Goal: Task Accomplishment & Management: Complete application form

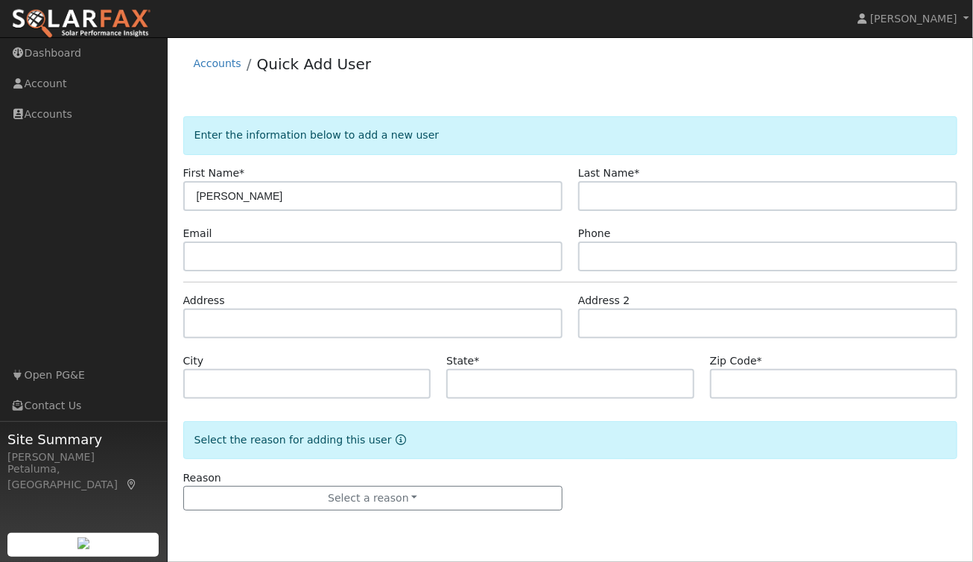
type input "Brad"
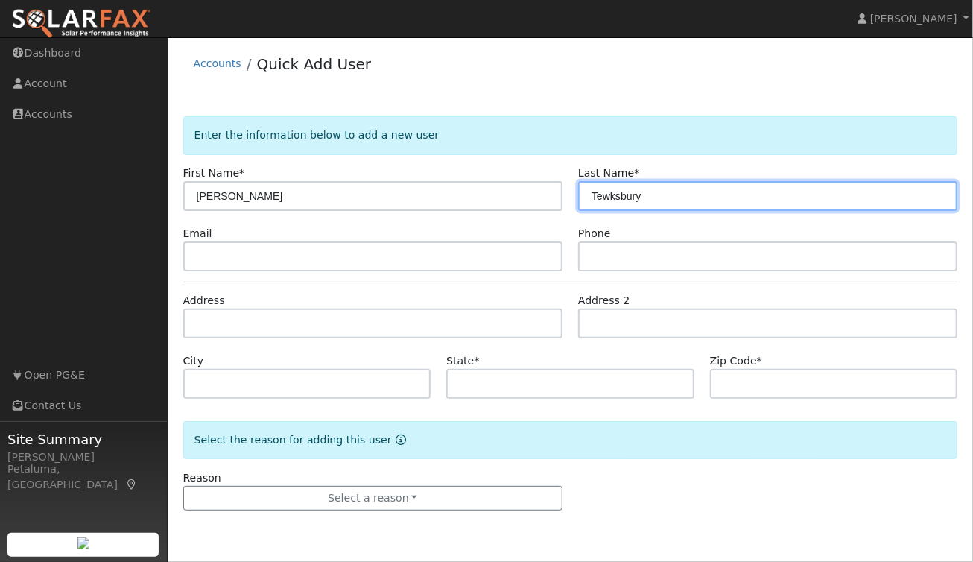
type input "Tewksbury"
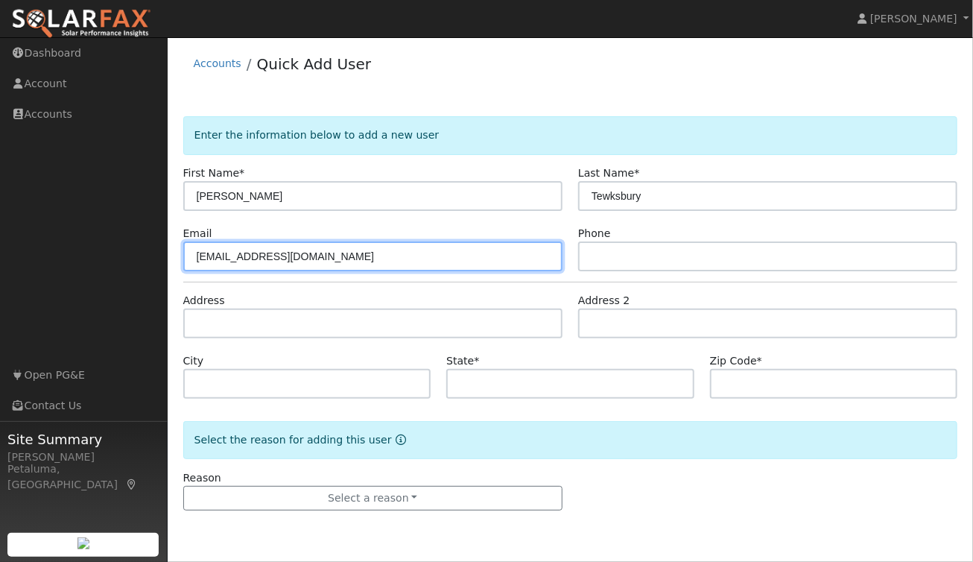
type input "btewks@gmail.com"
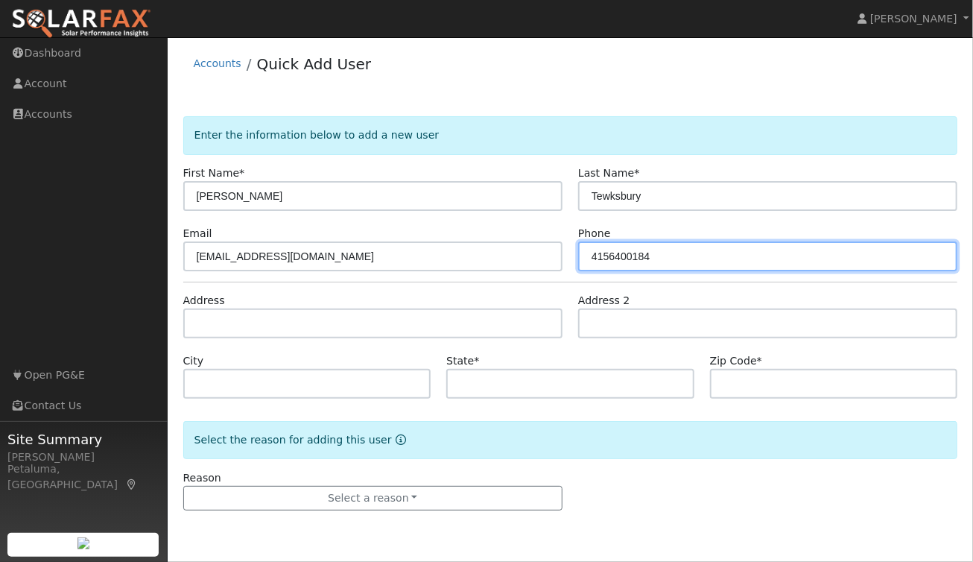
type input "4156400184"
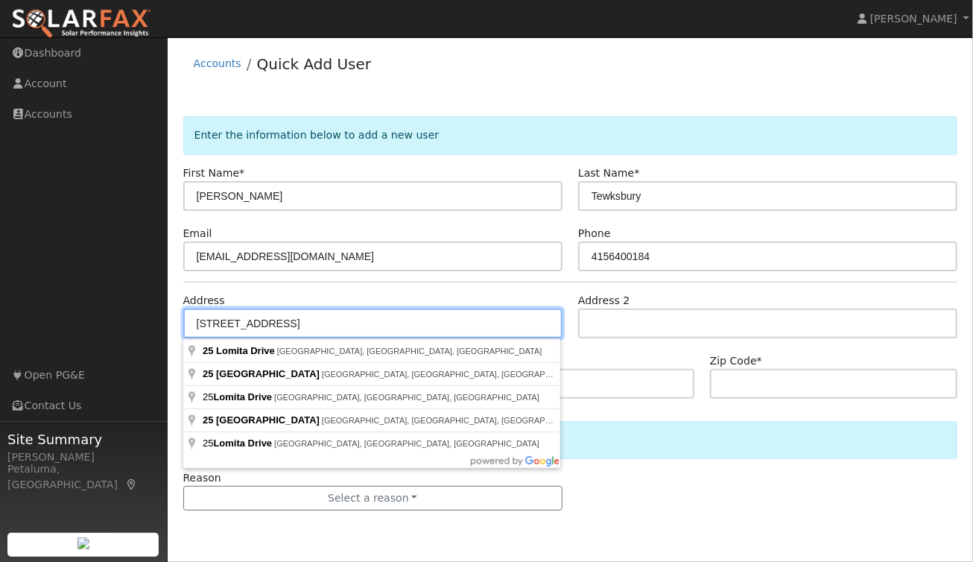
type input "25 Lomita Drive"
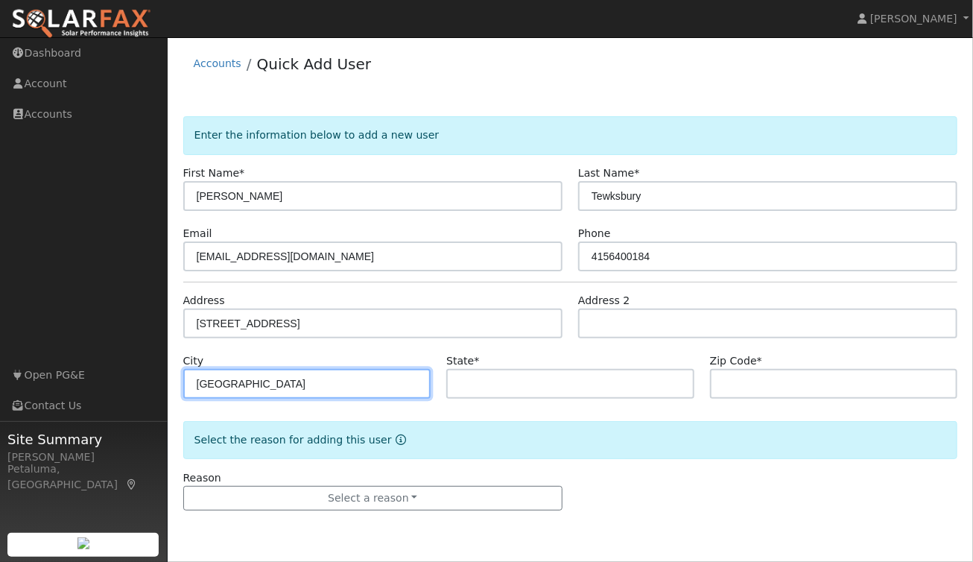
type input "Mill Valley"
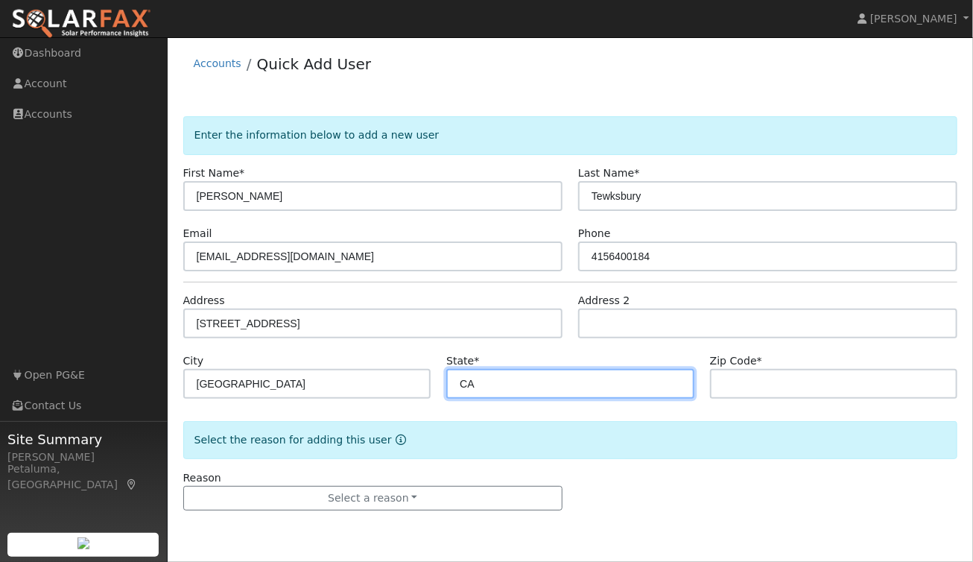
type input "CA"
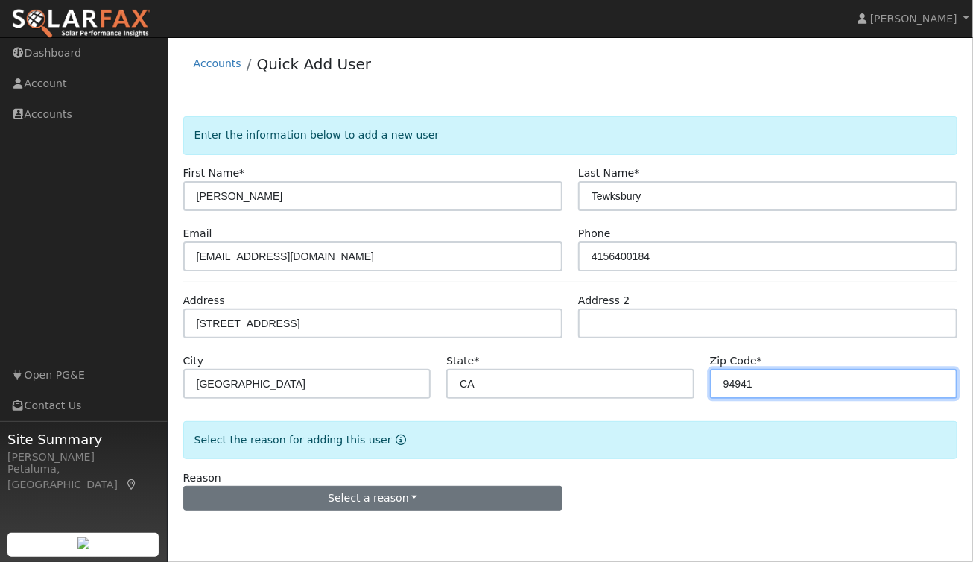
type input "94941"
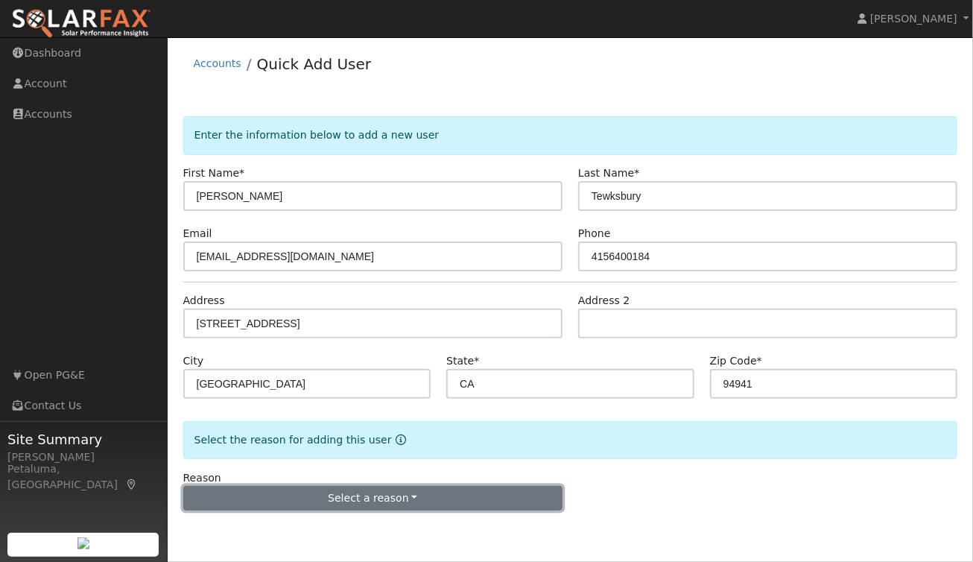
click at [331, 495] on button "Select a reason" at bounding box center [372, 498] width 379 height 25
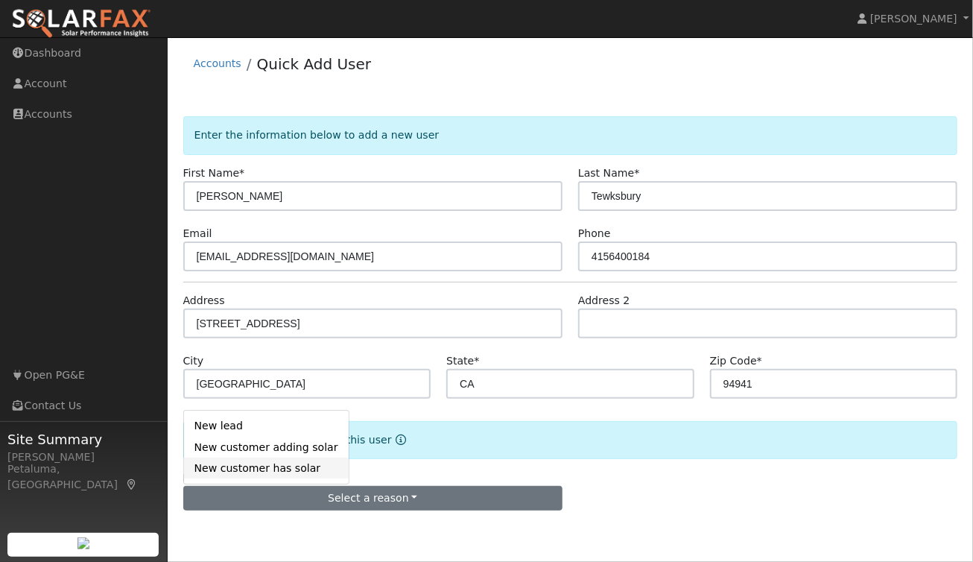
click at [240, 468] on link "New customer has solar" at bounding box center [266, 468] width 165 height 21
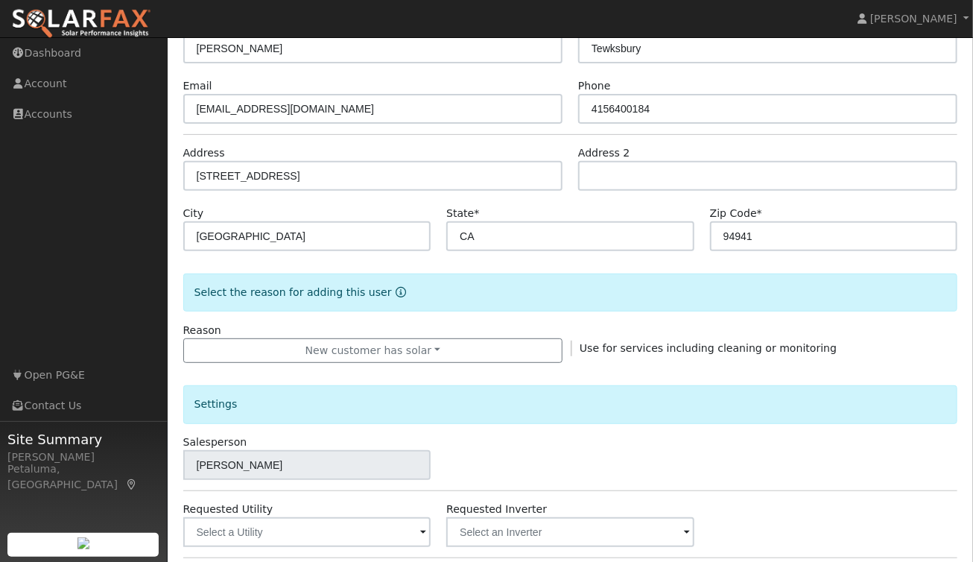
scroll to position [149, 0]
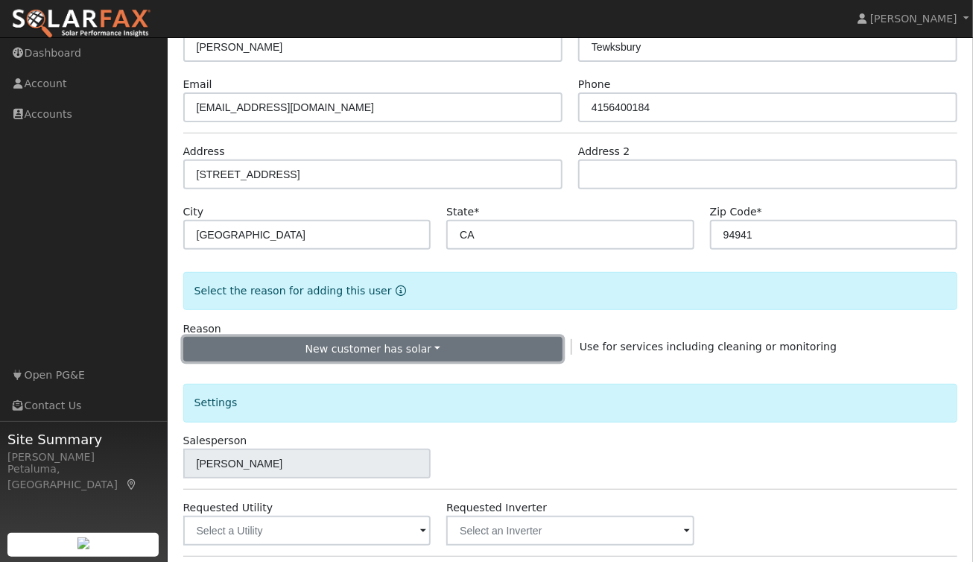
click at [351, 352] on button "New customer has solar" at bounding box center [372, 349] width 379 height 25
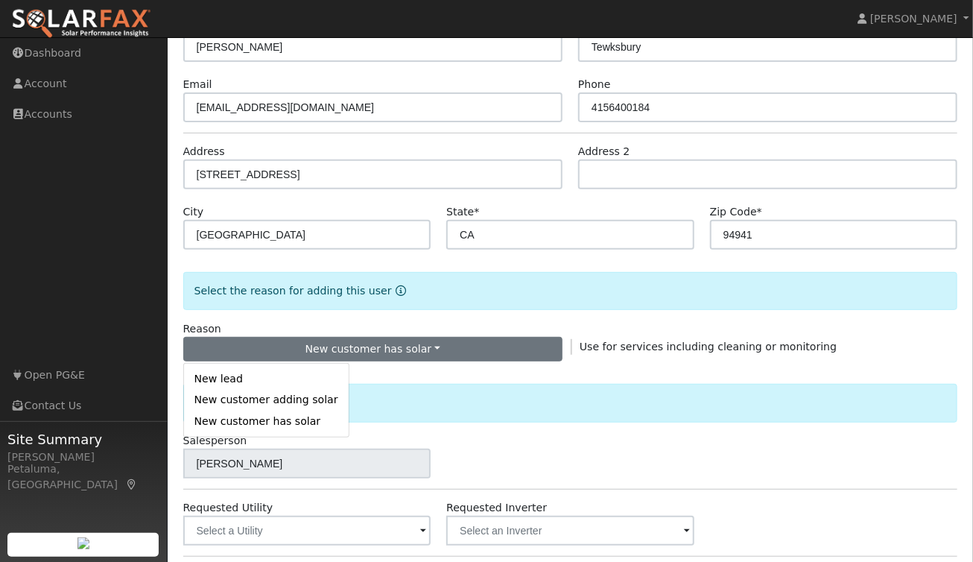
click at [522, 385] on div "Settings" at bounding box center [570, 403] width 775 height 38
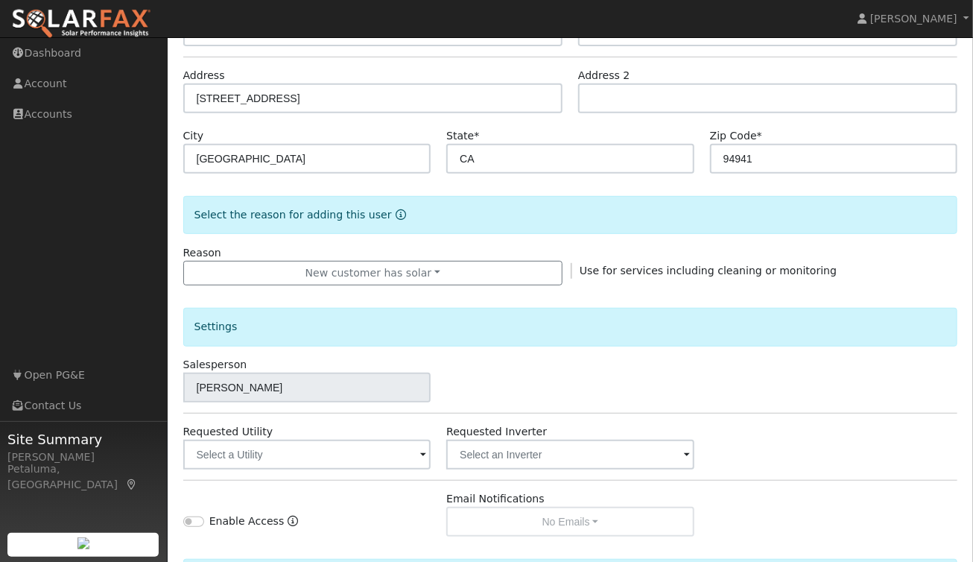
scroll to position [298, 0]
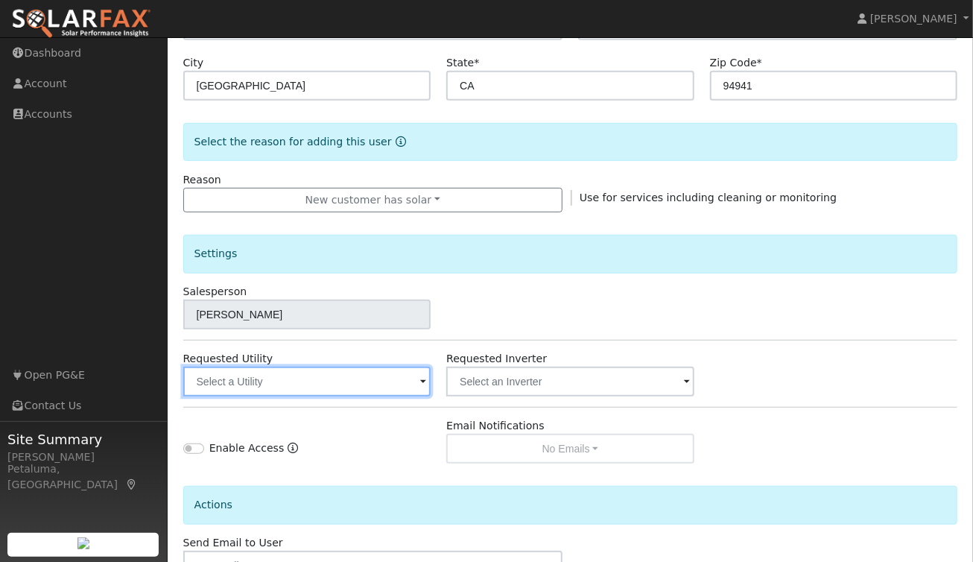
click at [291, 376] on input "text" at bounding box center [307, 382] width 248 height 30
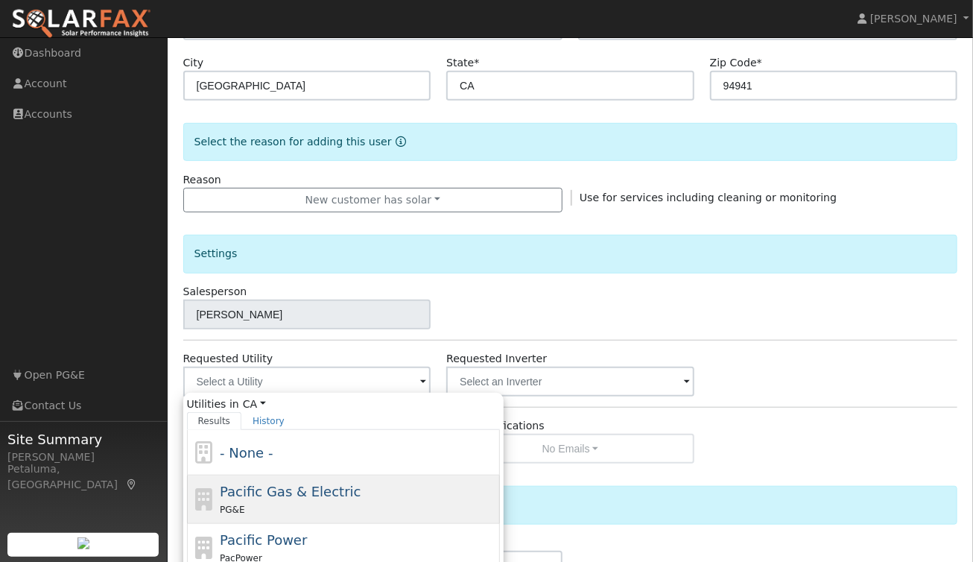
click at [328, 490] on span "Pacific Gas & Electric" at bounding box center [290, 492] width 141 height 16
type input "Pacific Gas & Electric"
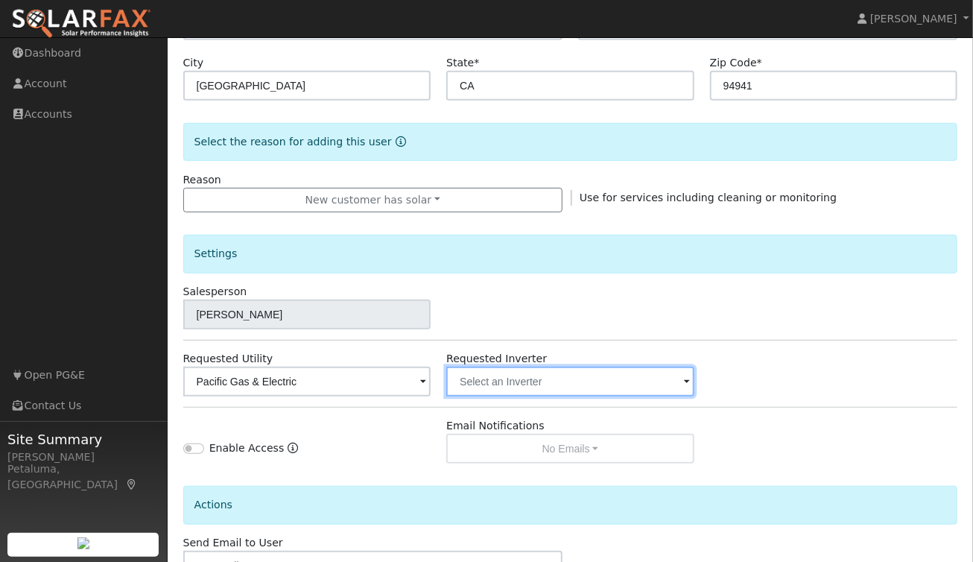
click at [504, 388] on input "text" at bounding box center [570, 382] width 248 height 30
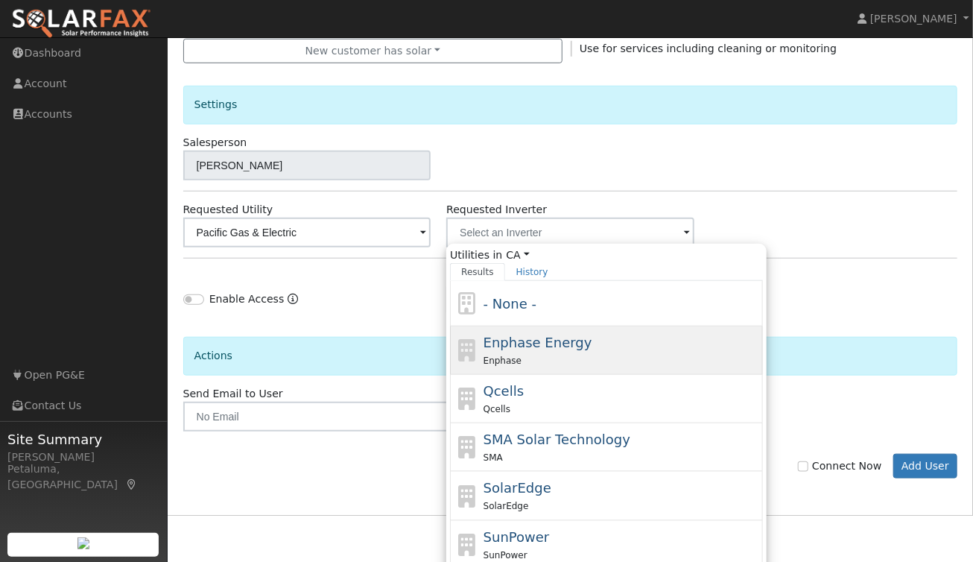
click at [558, 335] on span "Enphase Energy" at bounding box center [538, 343] width 109 height 16
type input "Enphase Energy"
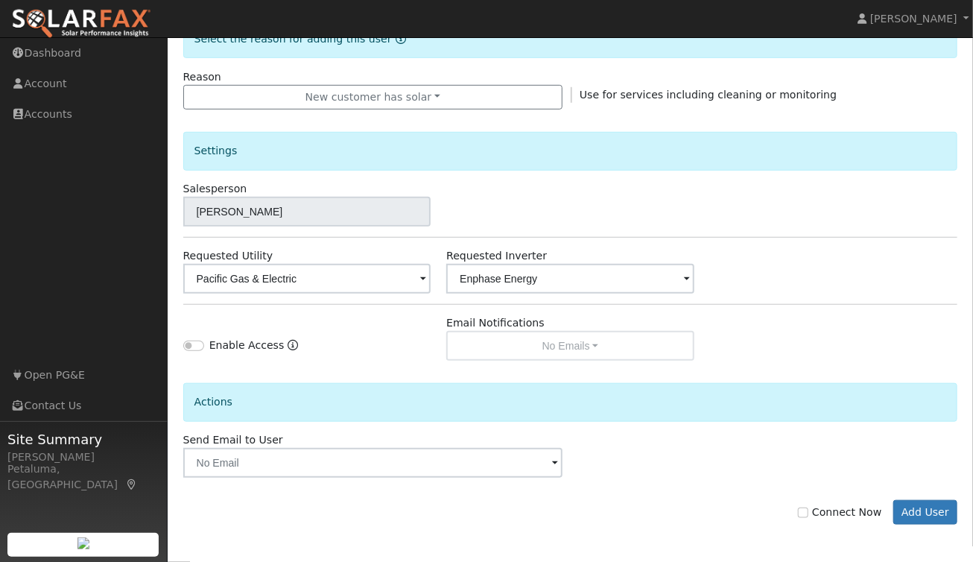
scroll to position [399, 0]
click at [502, 344] on div "Email Notifications No Emails No Emails Weekly Emails Monthly Emails" at bounding box center [571, 339] width 264 height 45
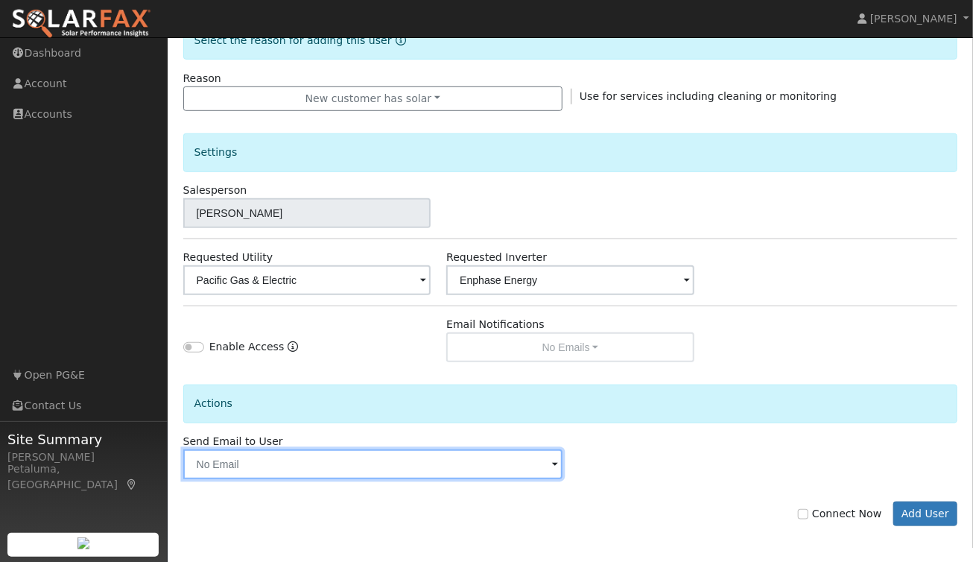
click at [308, 470] on input "text" at bounding box center [372, 464] width 379 height 30
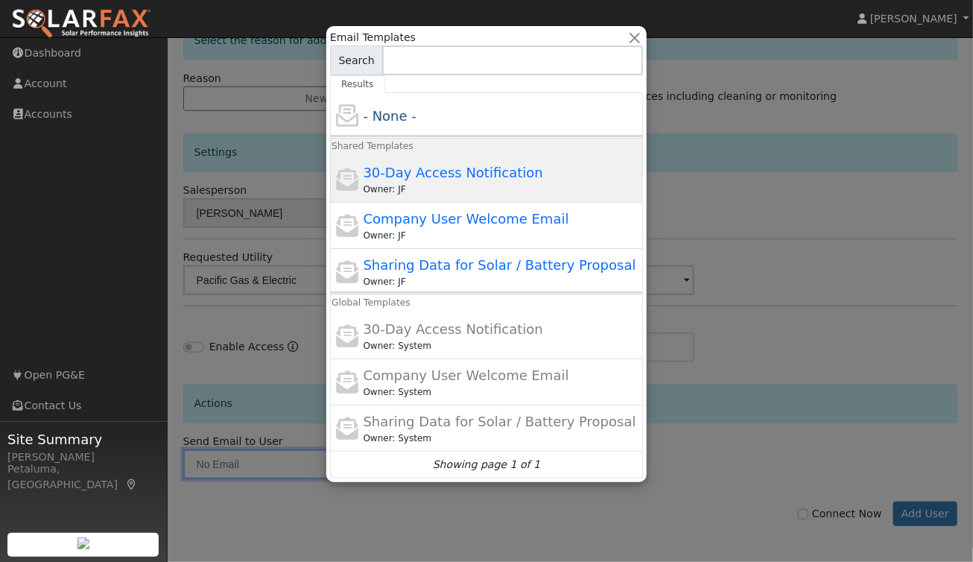
click at [461, 173] on span "30-Day Access Notification" at bounding box center [454, 173] width 180 height 16
type input "30-Day Access Notification"
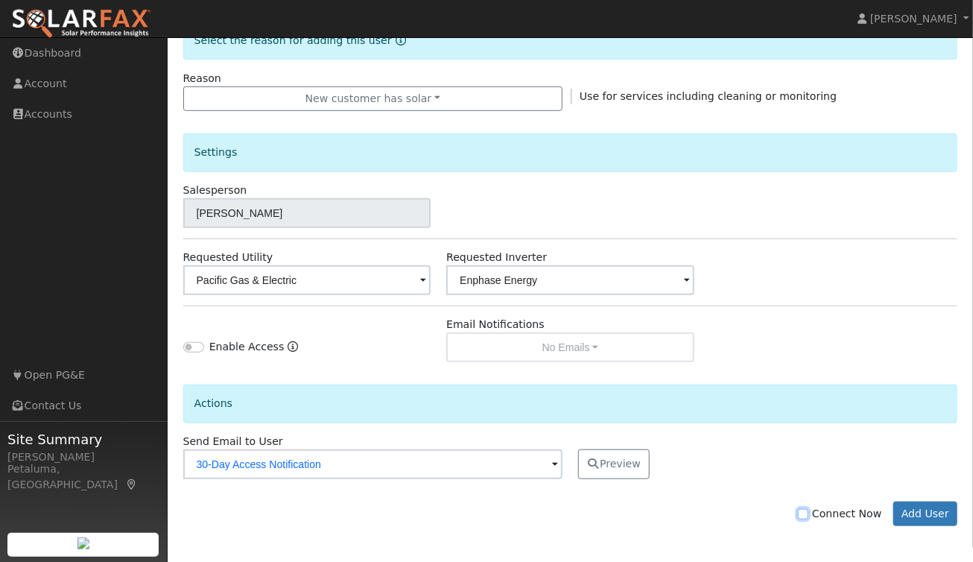
click at [809, 514] on input "Connect Now" at bounding box center [803, 514] width 10 height 10
checkbox input "true"
click at [931, 514] on button "Add User" at bounding box center [926, 514] width 65 height 25
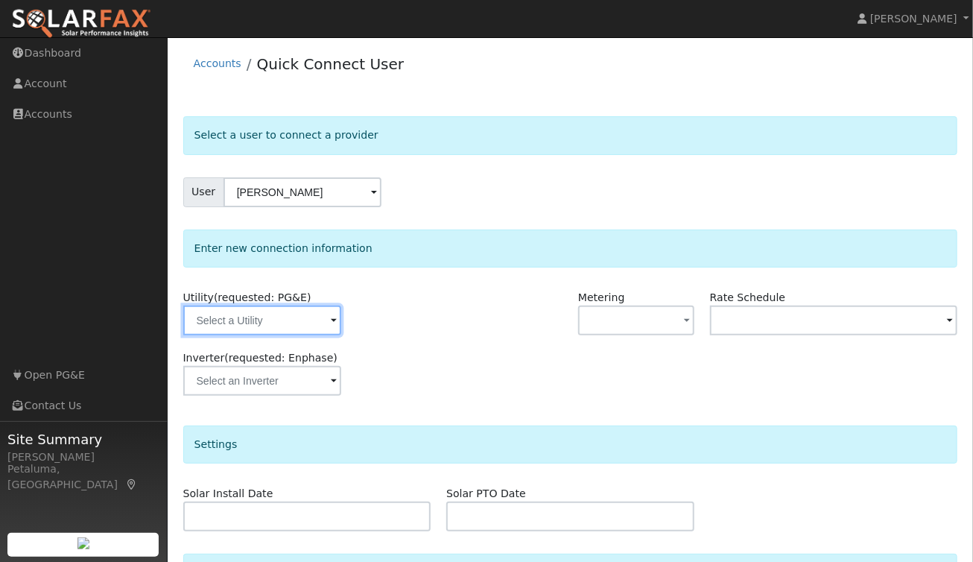
click at [261, 323] on input "text" at bounding box center [262, 321] width 158 height 30
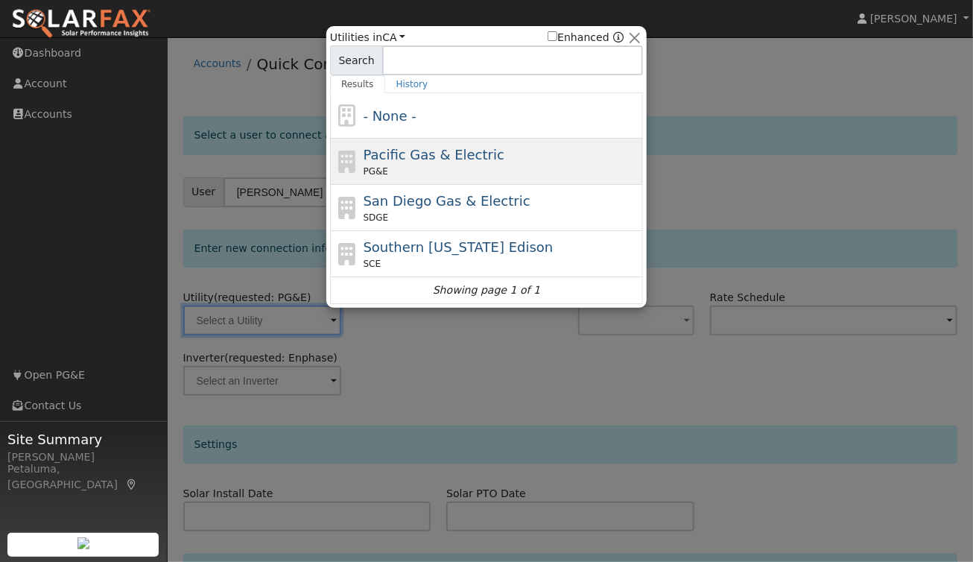
click at [435, 168] on div "PG&E" at bounding box center [502, 171] width 277 height 13
type input "PG&E"
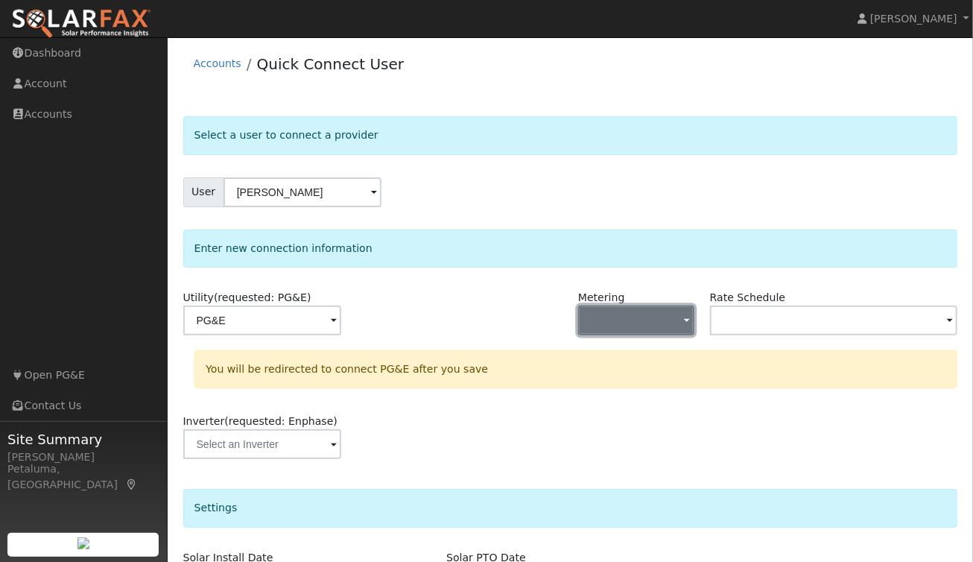
click at [647, 323] on button "button" at bounding box center [636, 321] width 116 height 30
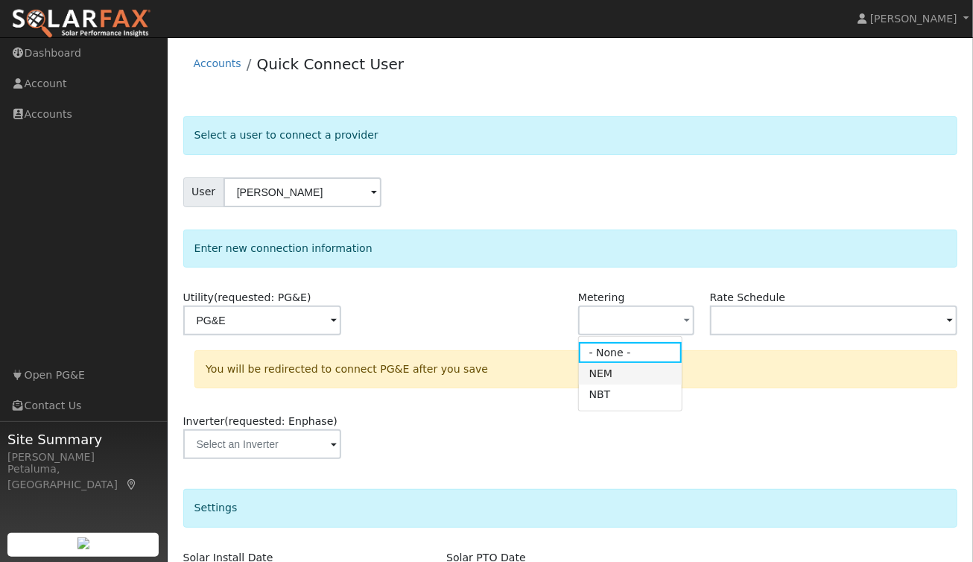
click at [625, 376] on link "NEM" at bounding box center [631, 373] width 104 height 21
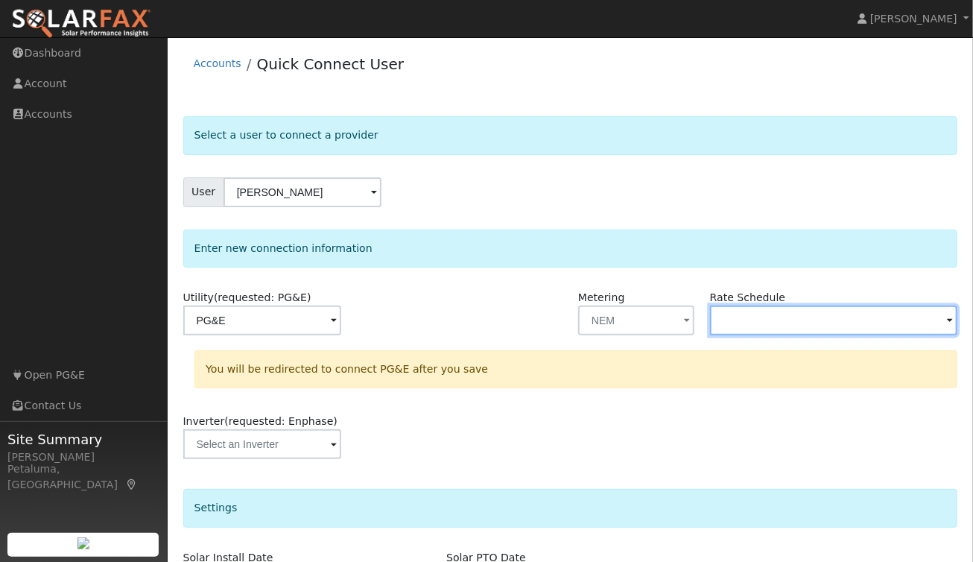
click at [762, 325] on input "text" at bounding box center [834, 321] width 248 height 30
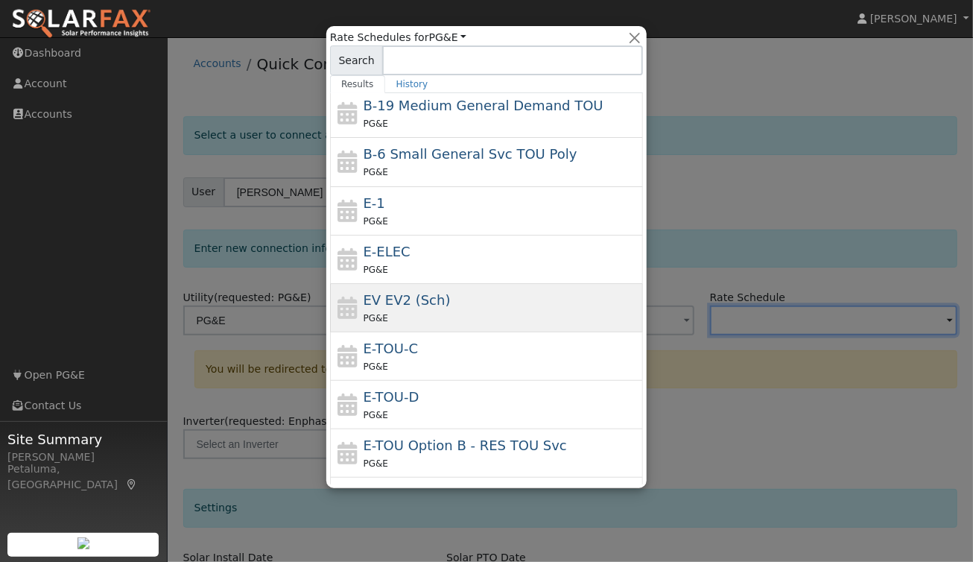
scroll to position [149, 0]
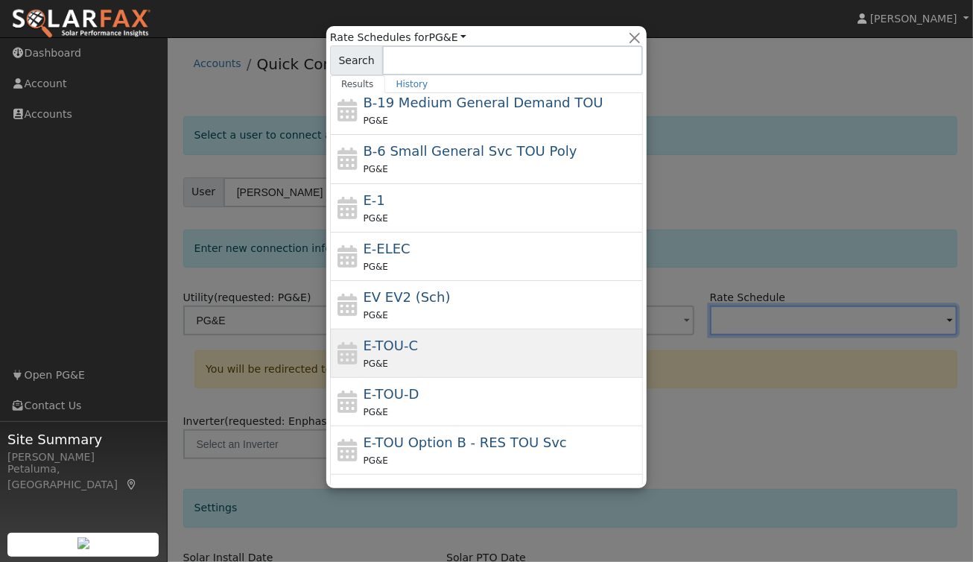
click at [426, 356] on div "PG&E" at bounding box center [502, 364] width 277 height 16
type input "E-TOU-C"
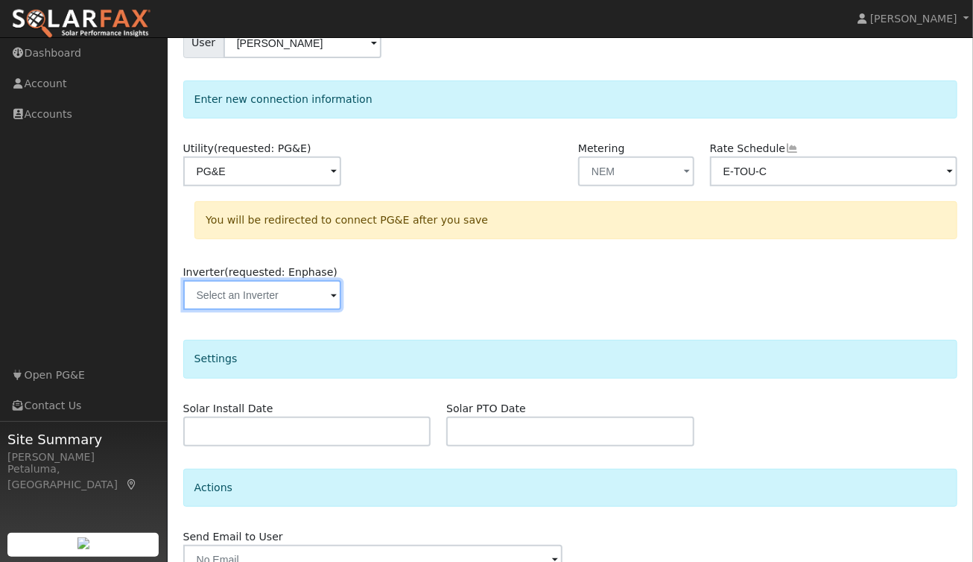
click at [292, 294] on input "text" at bounding box center [262, 295] width 158 height 30
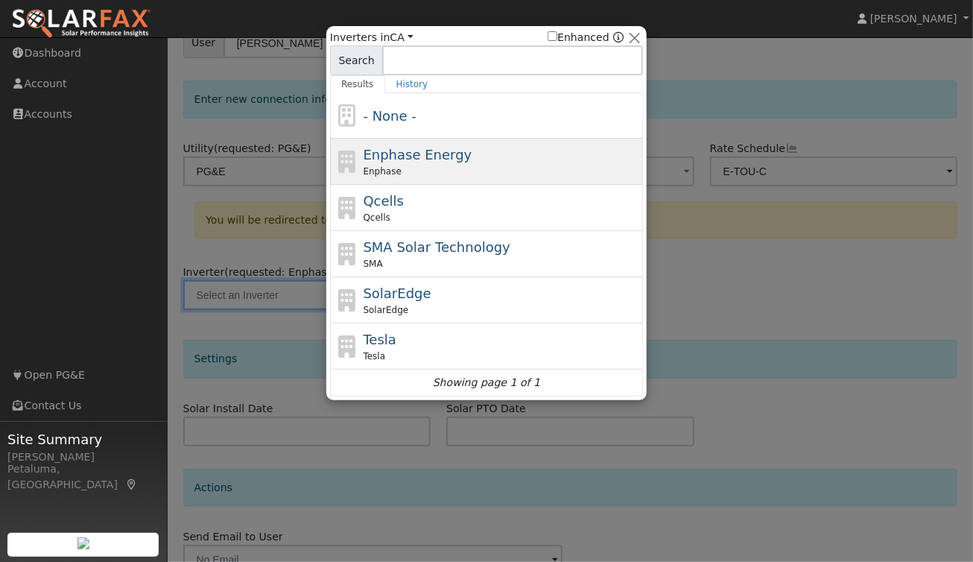
click at [443, 155] on span "Enphase Energy" at bounding box center [418, 155] width 109 height 16
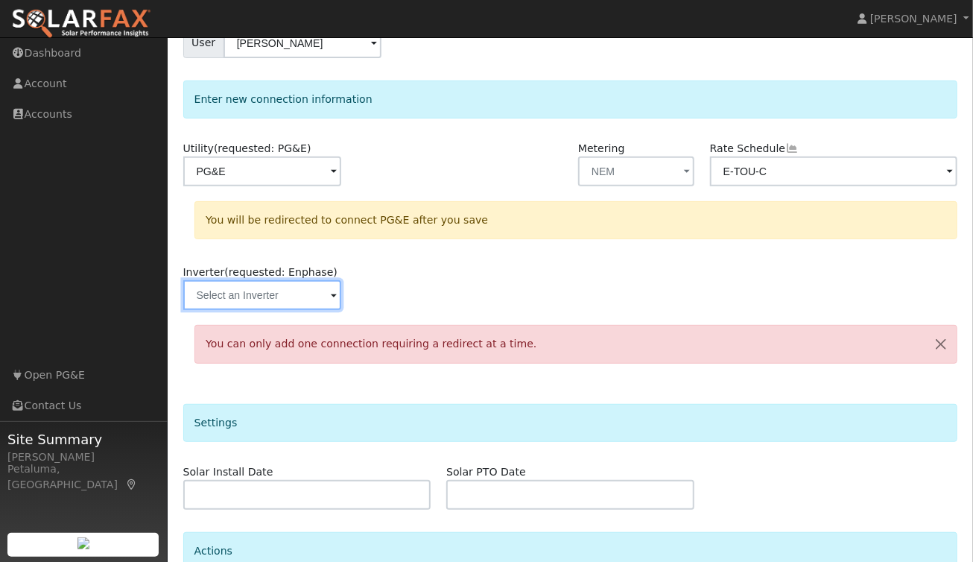
click at [271, 288] on input "text" at bounding box center [262, 295] width 158 height 30
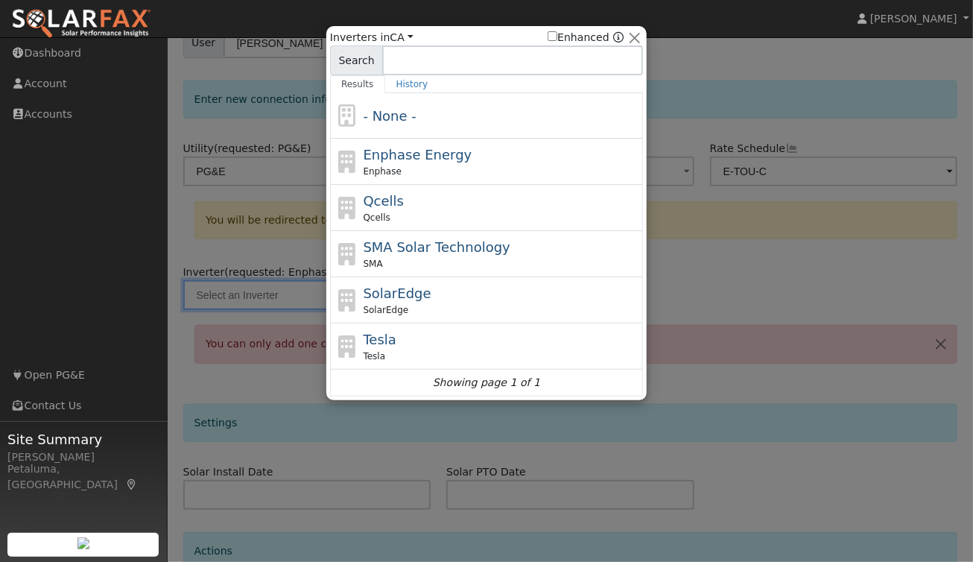
click at [821, 207] on div at bounding box center [486, 281] width 973 height 562
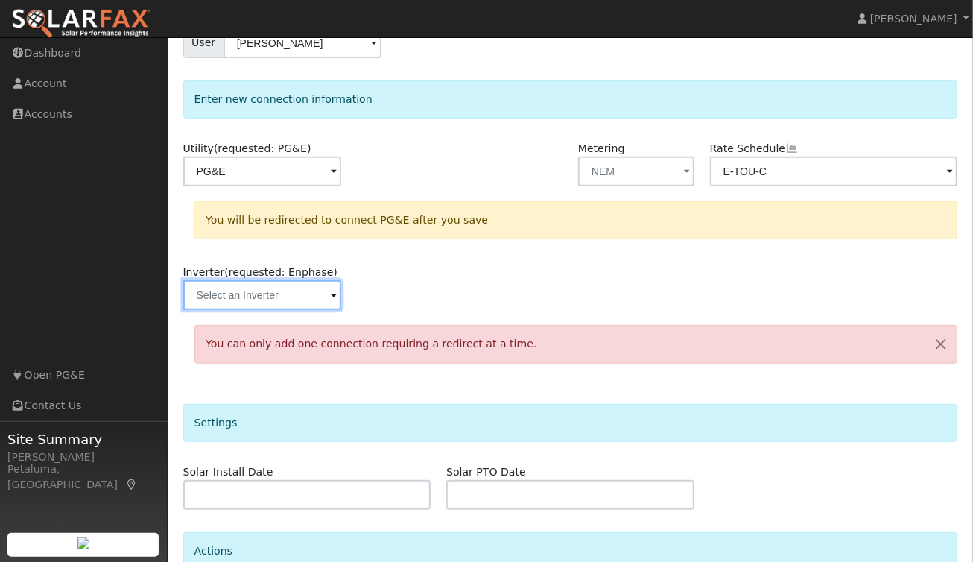
click at [314, 299] on input "text" at bounding box center [262, 295] width 158 height 30
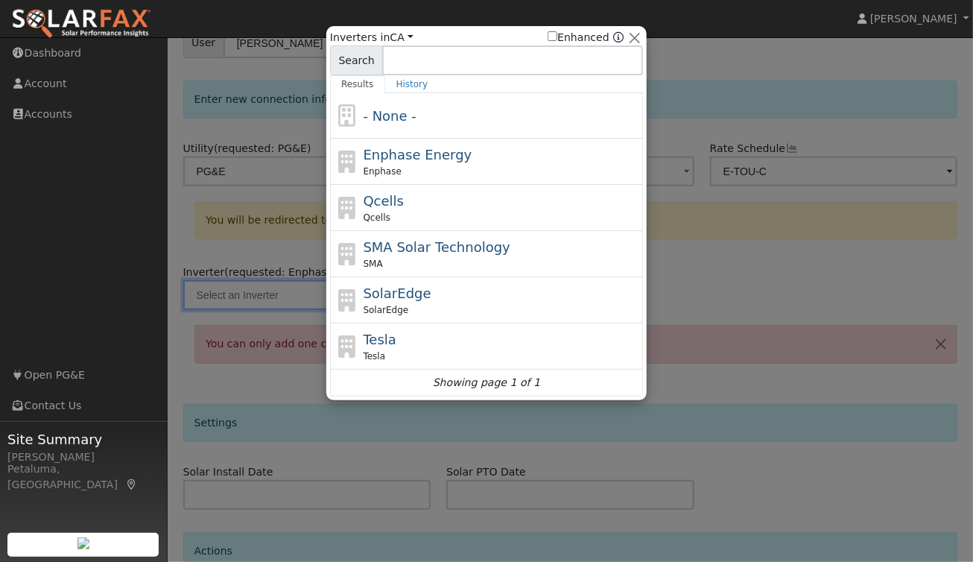
click at [743, 276] on div at bounding box center [486, 281] width 973 height 562
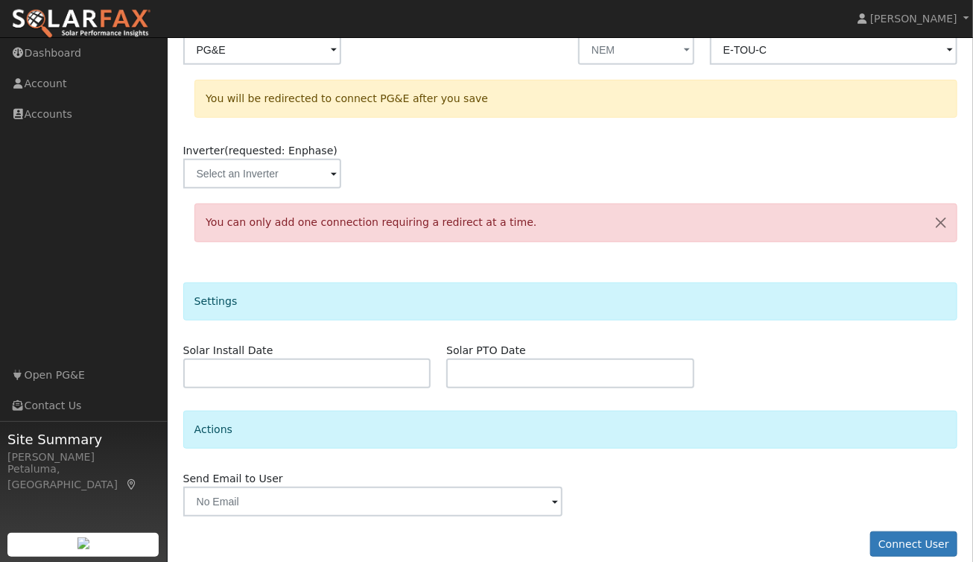
scroll to position [286, 0]
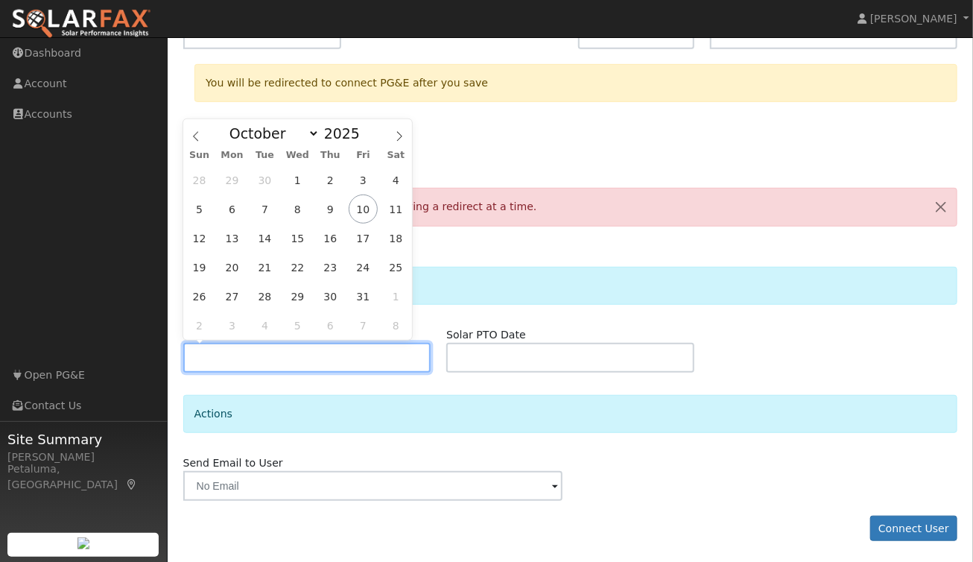
click at [244, 359] on input "text" at bounding box center [307, 358] width 248 height 30
click at [548, 300] on div "Settings" at bounding box center [570, 286] width 775 height 38
click at [276, 359] on input "text" at bounding box center [307, 358] width 248 height 30
click at [192, 130] on span at bounding box center [195, 131] width 25 height 25
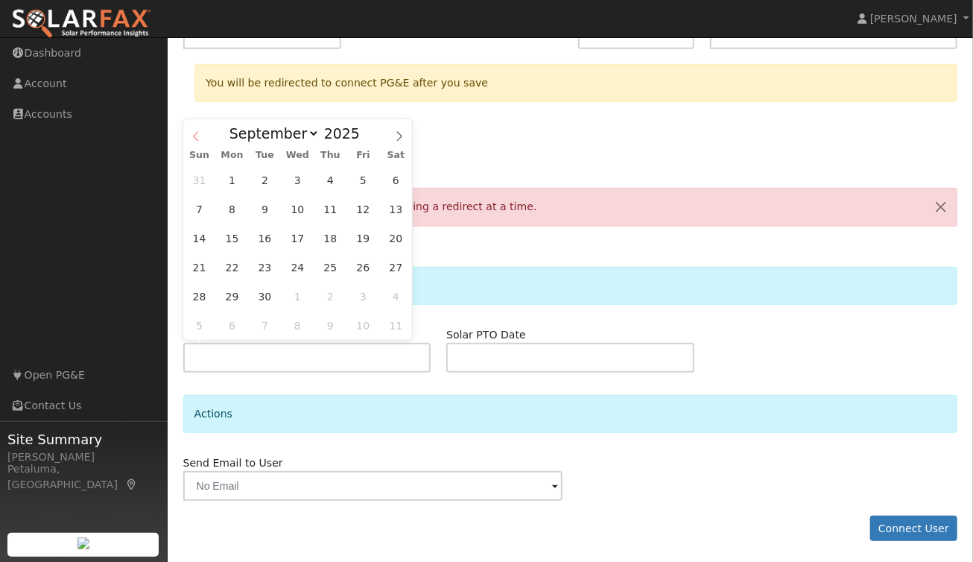
select select "7"
click at [363, 137] on span at bounding box center [368, 137] width 10 height 8
type input "2023"
click at [310, 136] on select "January February March April May June July August September October November De…" at bounding box center [271, 133] width 98 height 18
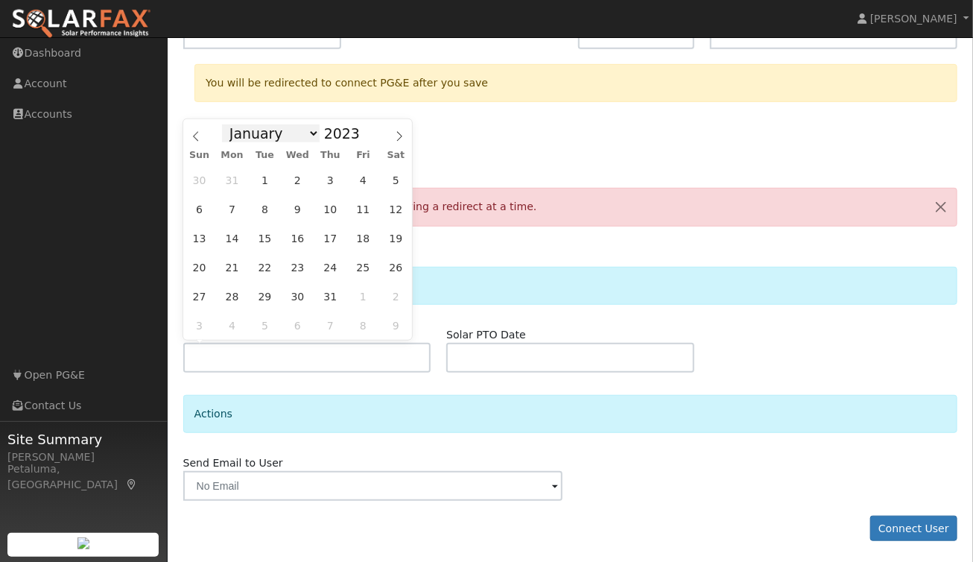
click at [310, 136] on select "January February March April May June July August September October November De…" at bounding box center [271, 133] width 98 height 18
click at [401, 138] on icon at bounding box center [399, 137] width 5 height 10
select select "9"
click at [201, 179] on span "1" at bounding box center [199, 179] width 29 height 29
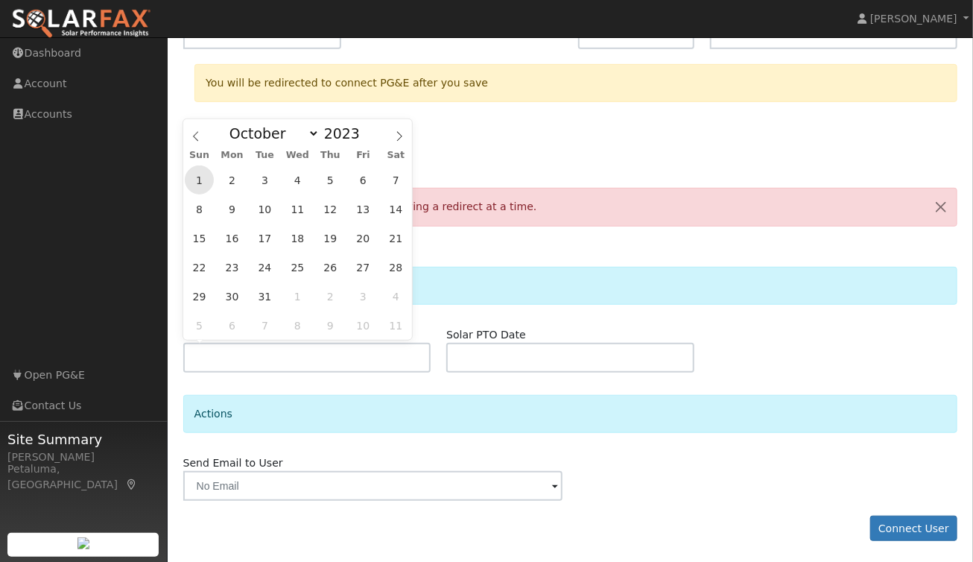
type input "[DATE]"
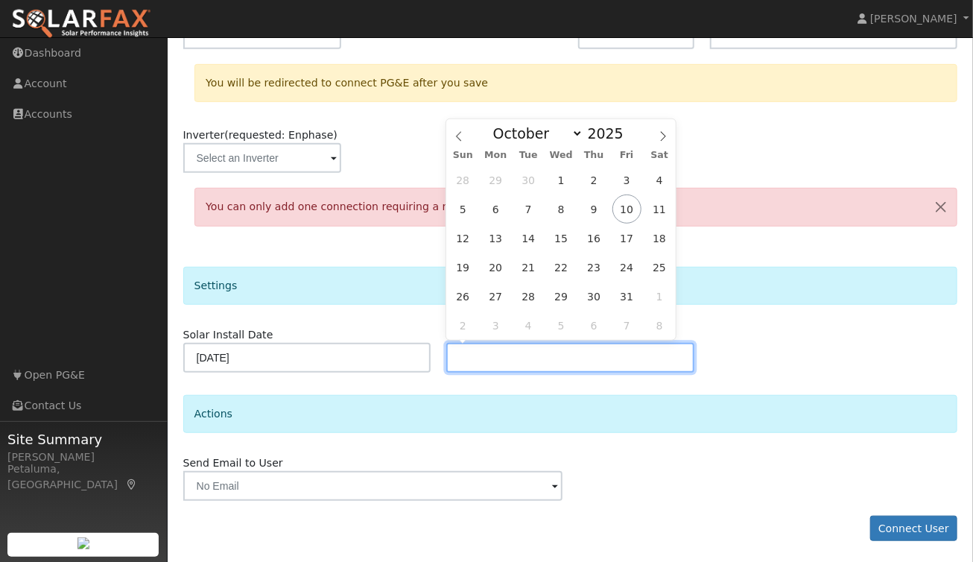
click at [496, 354] on input "text" at bounding box center [570, 358] width 248 height 30
click at [627, 142] on span at bounding box center [632, 137] width 10 height 8
type input "2023"
click at [502, 209] on span "9" at bounding box center [495, 209] width 29 height 29
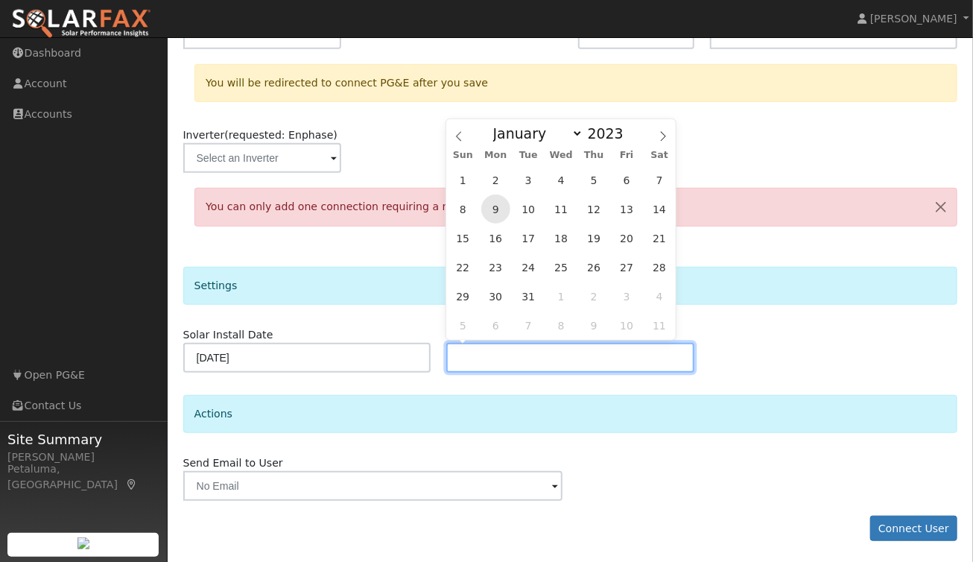
type input "[DATE]"
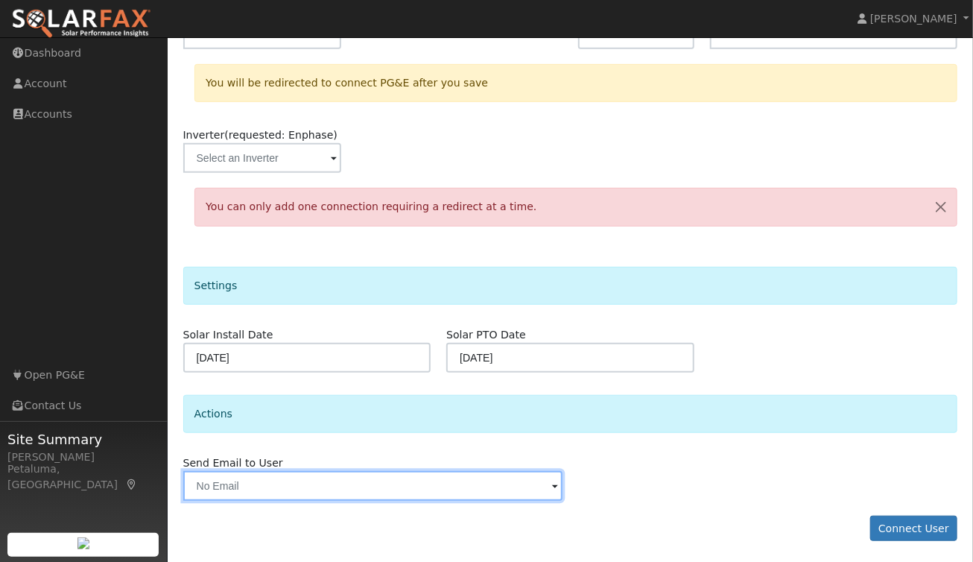
click at [224, 490] on input "text" at bounding box center [372, 486] width 379 height 30
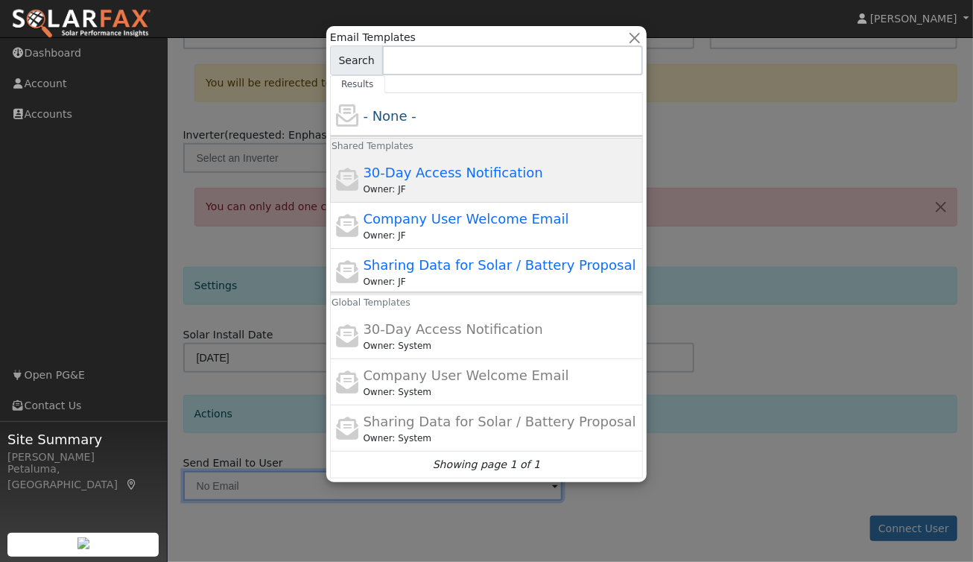
click at [495, 180] on span "30-Day Access Notification" at bounding box center [454, 173] width 180 height 16
type input "30-Day Access Notification"
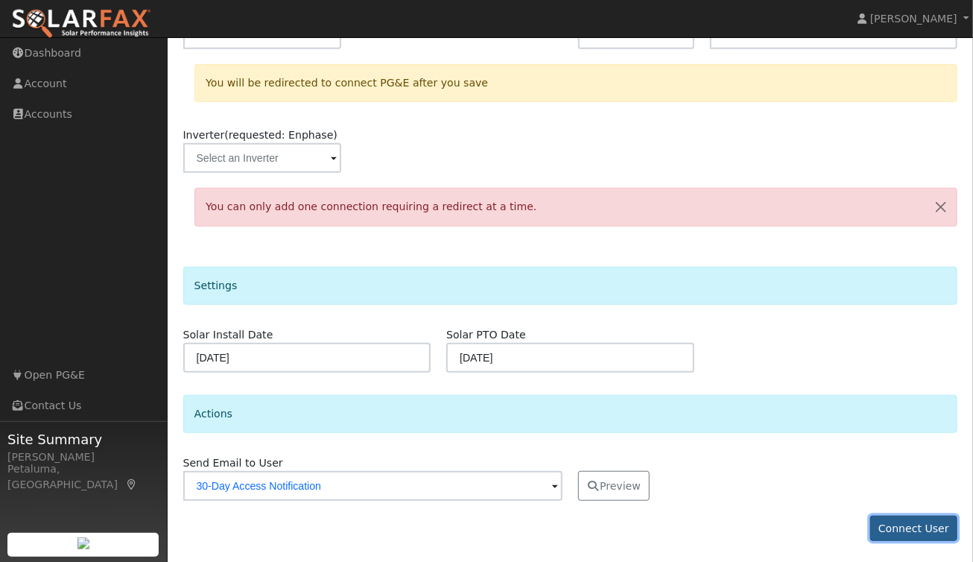
click at [920, 527] on button "Connect User" at bounding box center [915, 528] width 88 height 25
